Goal: Information Seeking & Learning: Learn about a topic

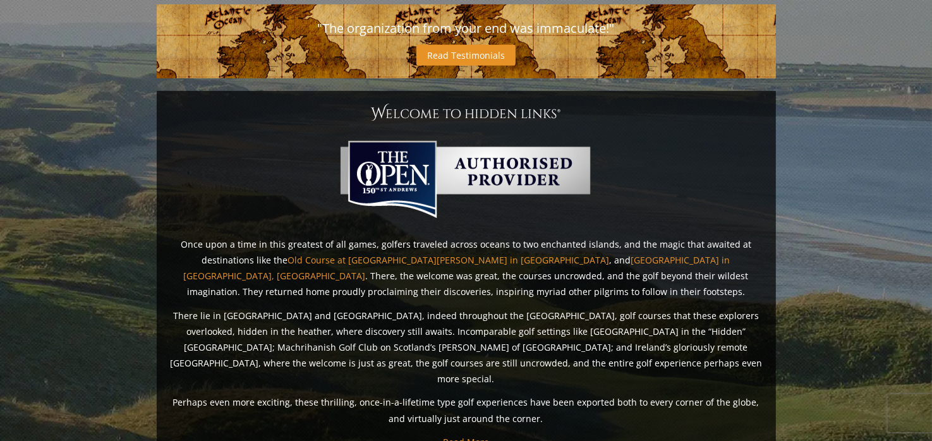
scroll to position [596, 0]
click at [512, 254] on link "Ballybunion Golf Club in County Kerry, Ireland" at bounding box center [457, 268] width 547 height 28
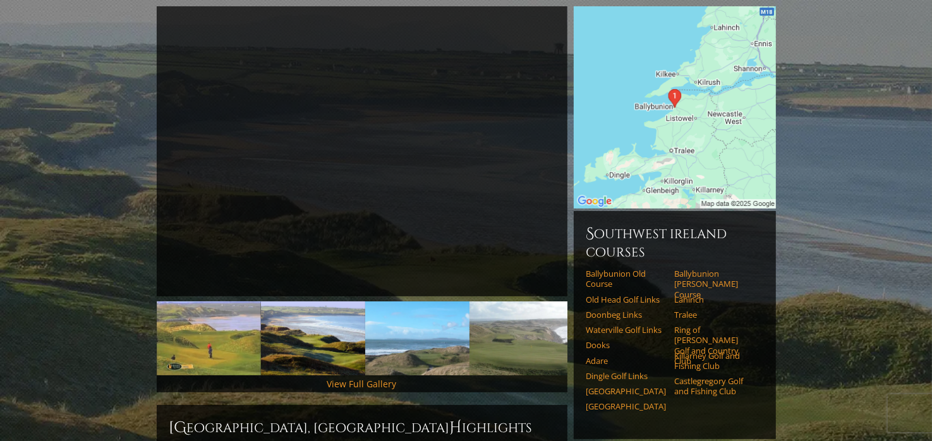
scroll to position [126, 0]
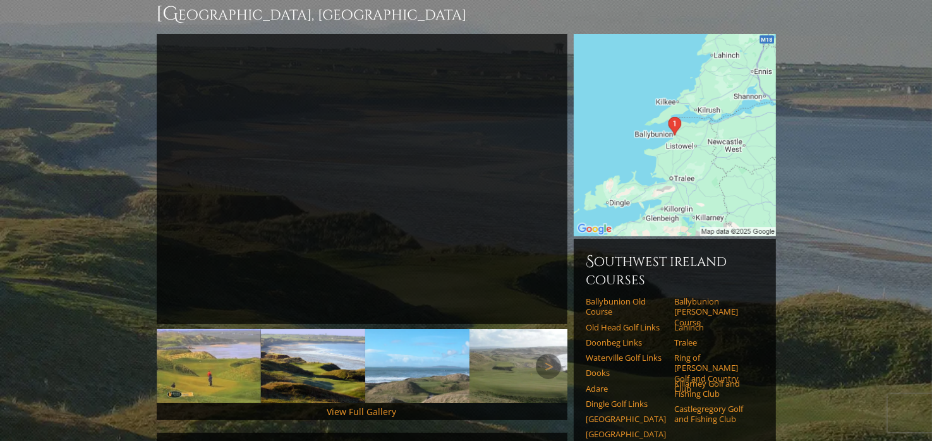
click at [318, 343] on img at bounding box center [313, 366] width 104 height 74
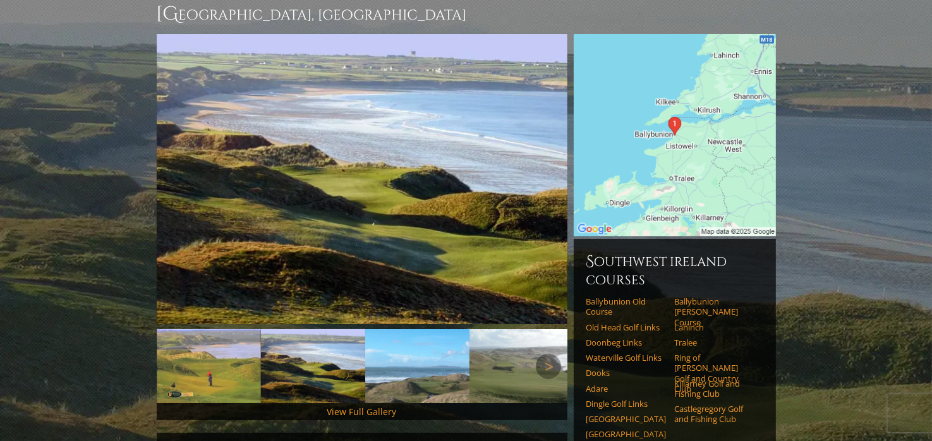
click at [421, 347] on img at bounding box center [417, 366] width 104 height 74
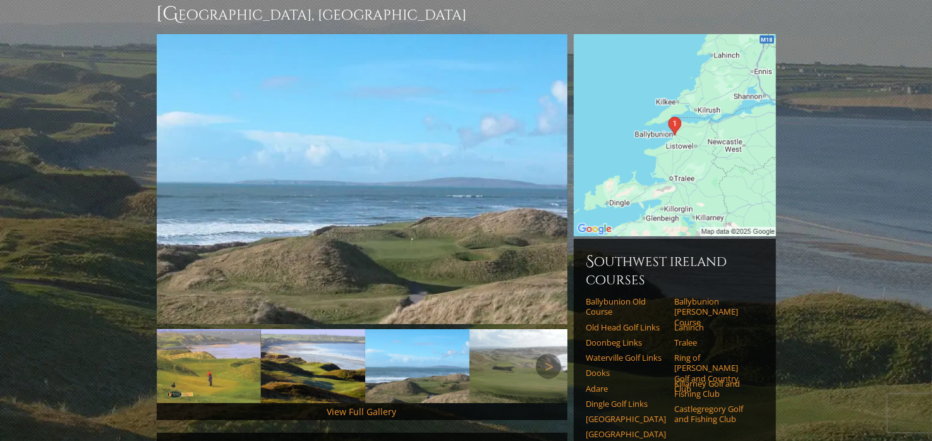
click at [500, 340] on img at bounding box center [521, 366] width 104 height 74
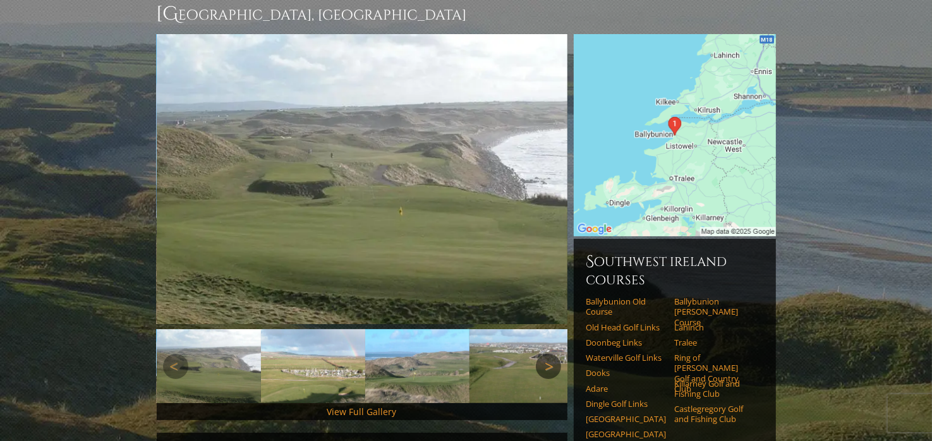
click at [553, 354] on link "Next" at bounding box center [548, 366] width 25 height 25
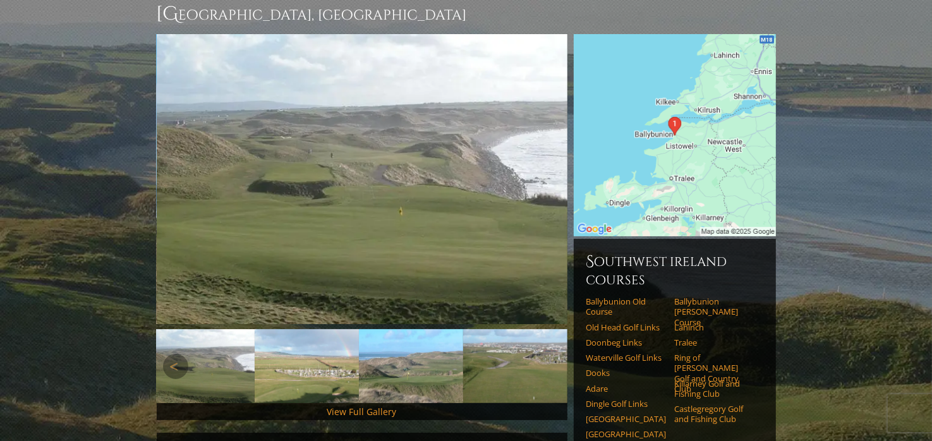
click at [518, 355] on img at bounding box center [515, 366] width 104 height 74
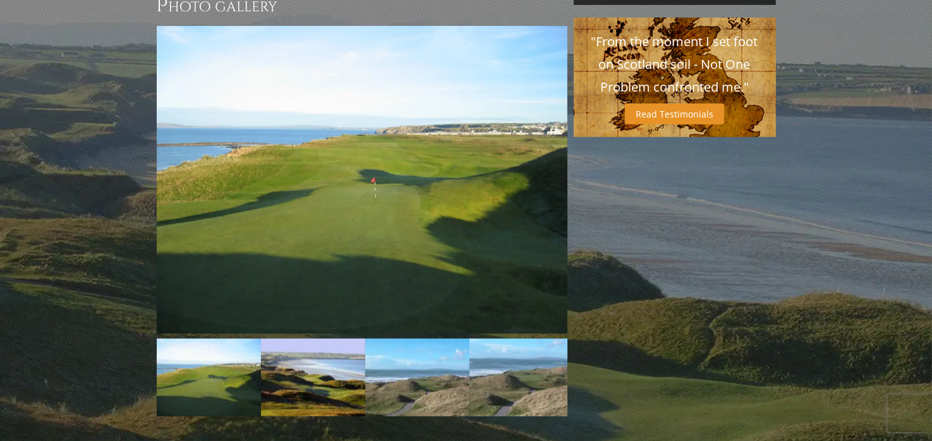
scroll to position [948, 0]
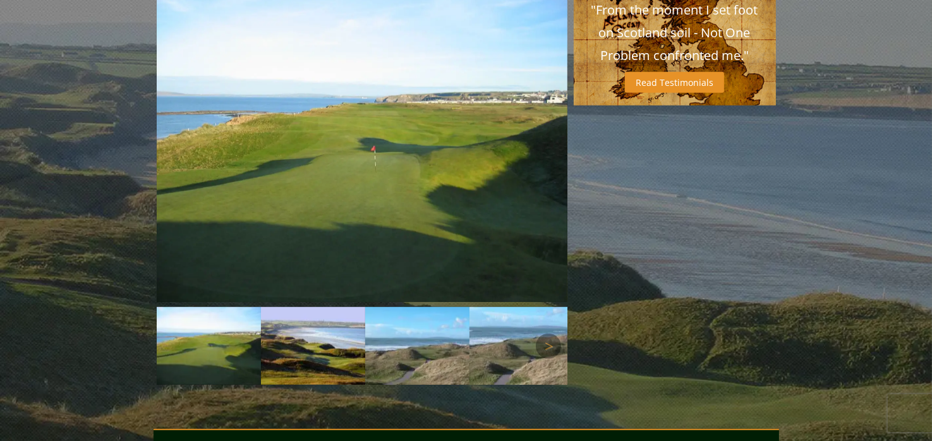
click at [306, 347] on img at bounding box center [313, 346] width 104 height 78
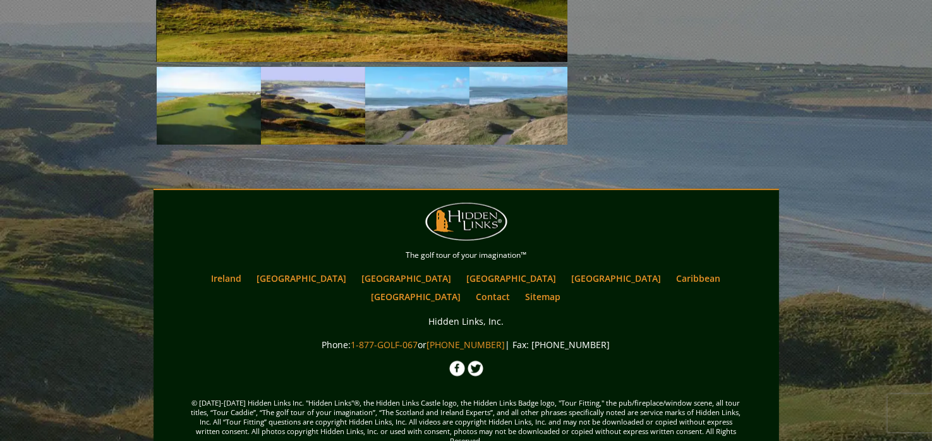
scroll to position [1192, 0]
